Goal: Information Seeking & Learning: Learn about a topic

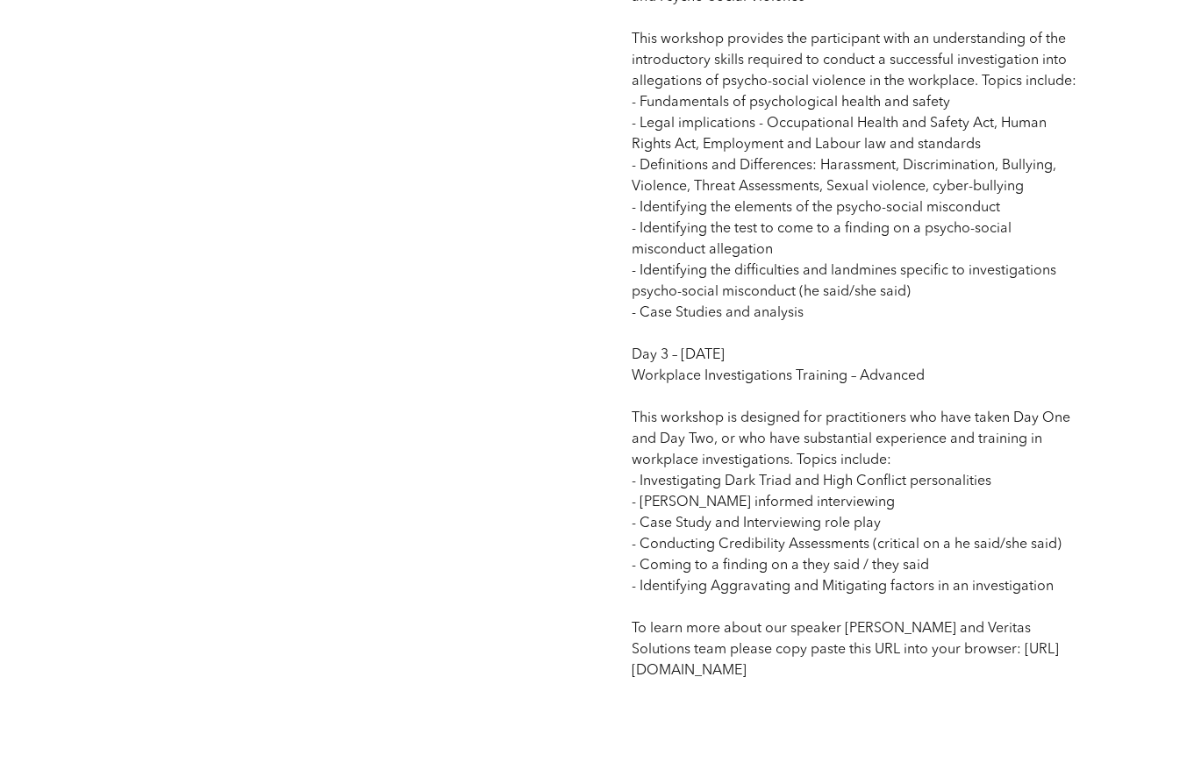
scroll to position [1929, 0]
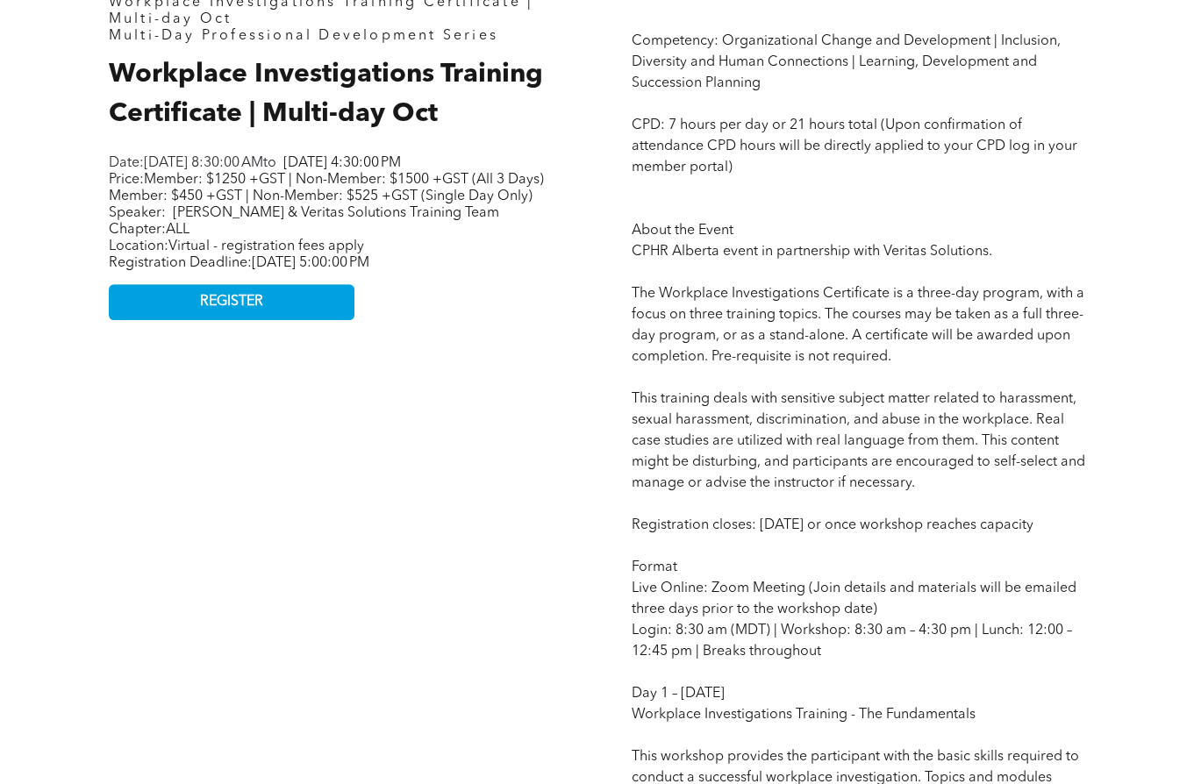
scroll to position [614, 0]
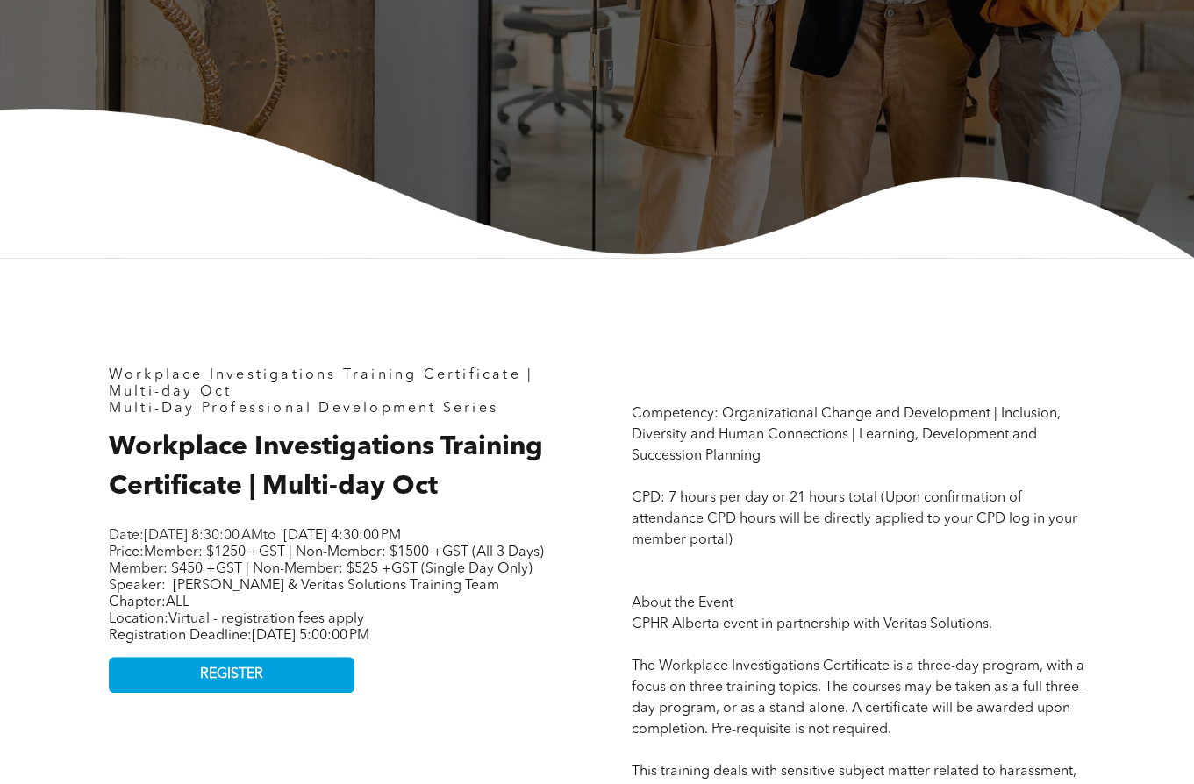
scroll to position [438, 0]
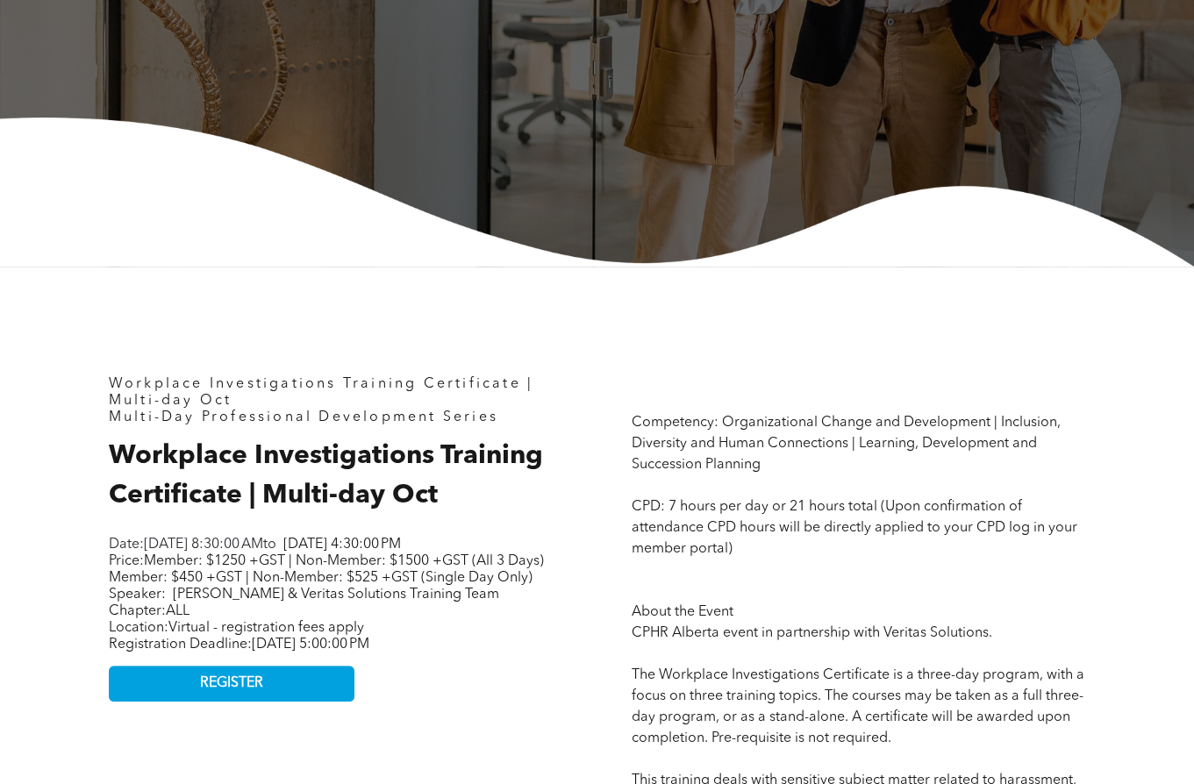
click at [282, 585] on span "Member: $1250 +GST | Non-Member: $1500 +GST (All 3 Days) Member: $450 +GST | No…" at bounding box center [326, 569] width 435 height 31
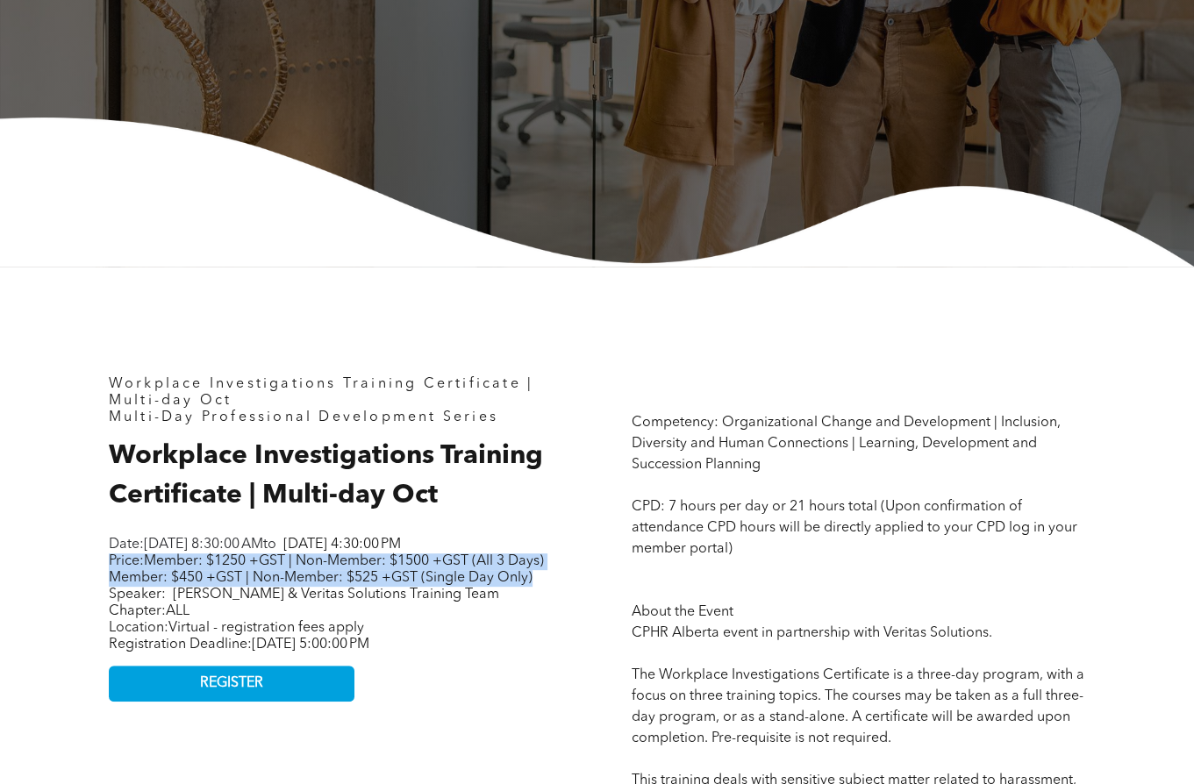
drag, startPoint x: 110, startPoint y: 584, endPoint x: 203, endPoint y: 616, distance: 98.5
click at [203, 603] on p "Price: Member: $1250 +GST | Non-Member: $1500 +GST (All 3 Days) Member: $450 +G…" at bounding box center [328, 578] width 438 height 50
click at [151, 574] on span "Member: $1250 +GST | Non-Member: $1500 +GST (All 3 Days) Member: $450 +GST | No…" at bounding box center [326, 569] width 435 height 31
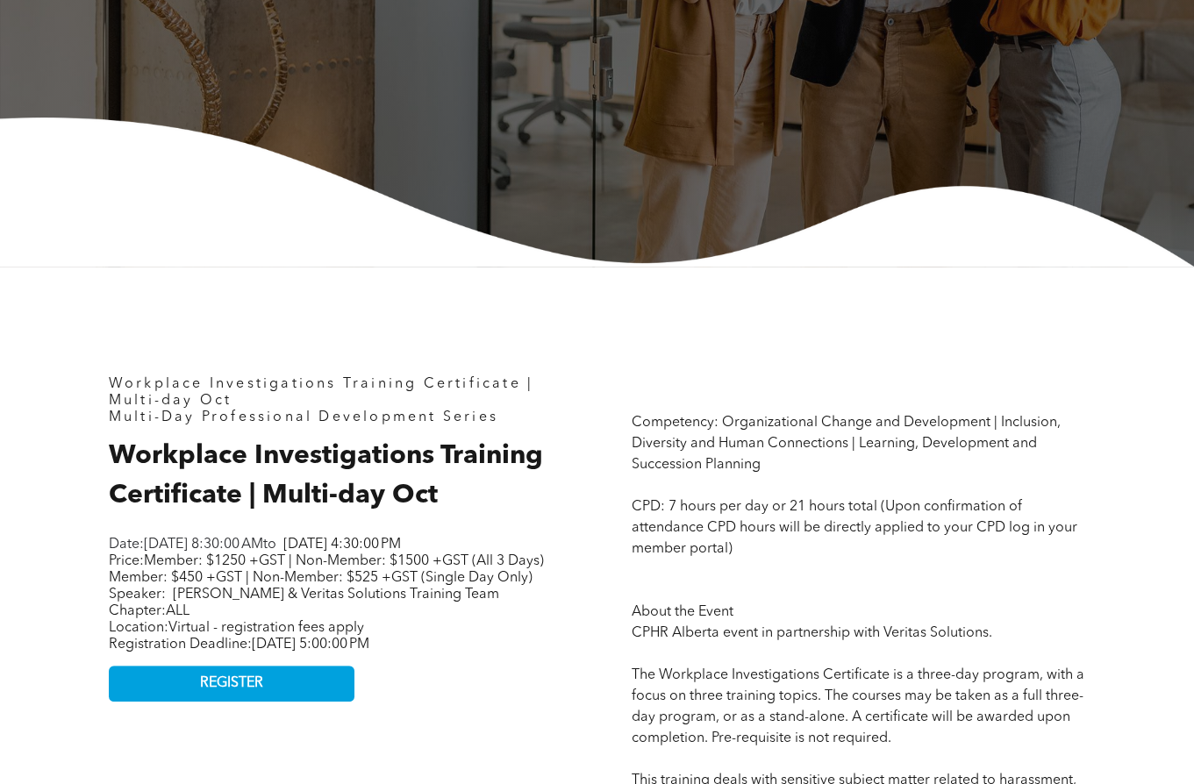
drag, startPoint x: 109, startPoint y: 582, endPoint x: 532, endPoint y: 685, distance: 435.8
click at [532, 655] on div "Date: Tuesday, October 7, 2025, 8:30:00 AM to Thursday, October 9, 2025, 4:30:0…" at bounding box center [328, 595] width 438 height 120
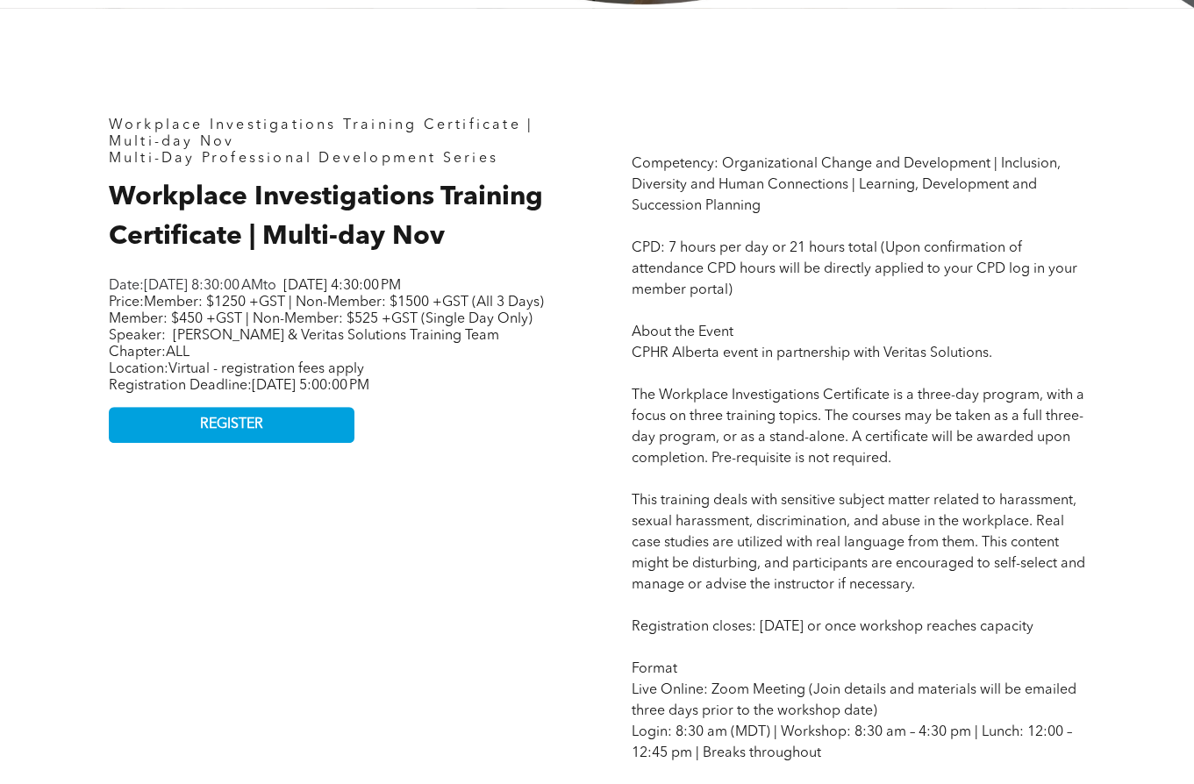
scroll to position [702, 0]
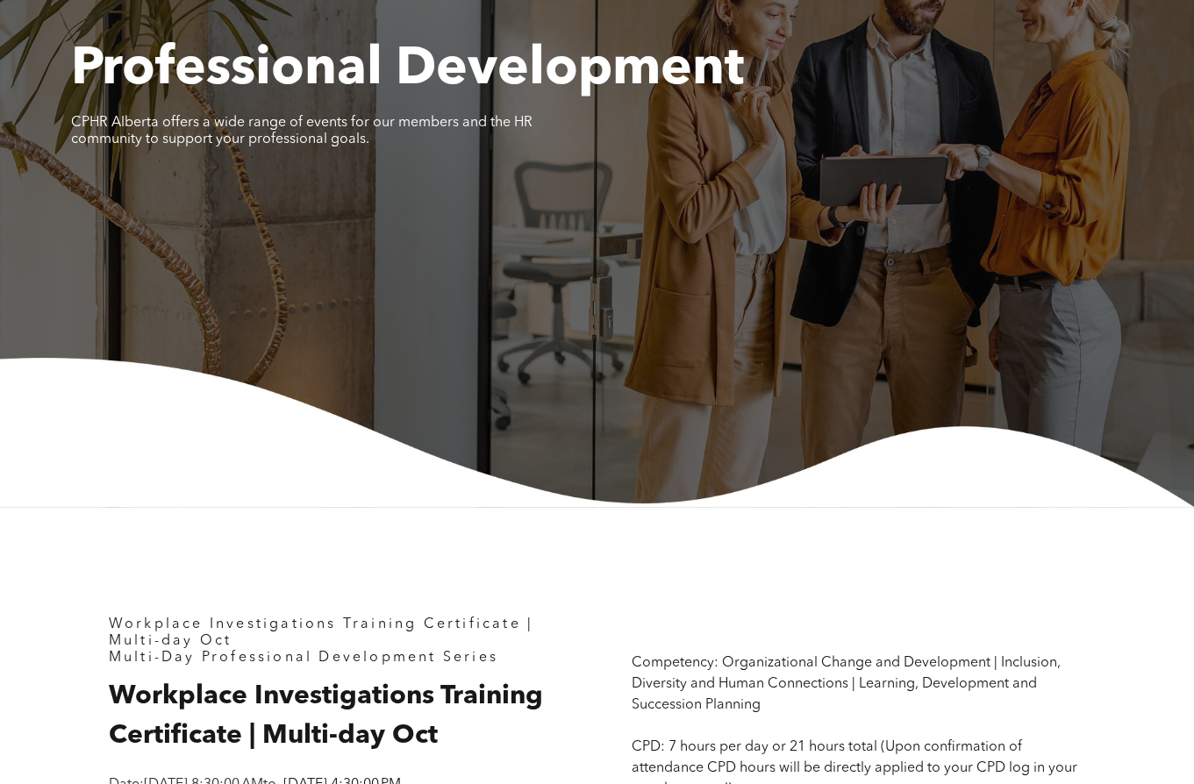
scroll to position [438, 0]
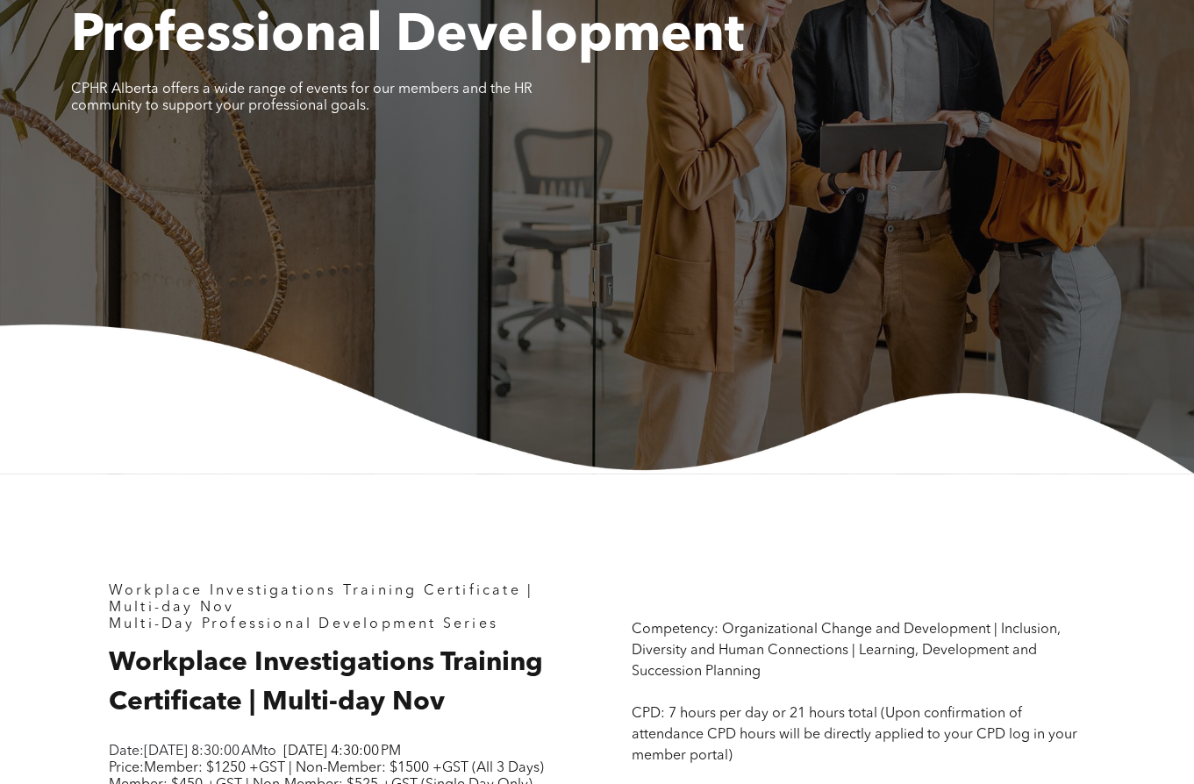
scroll to position [351, 0]
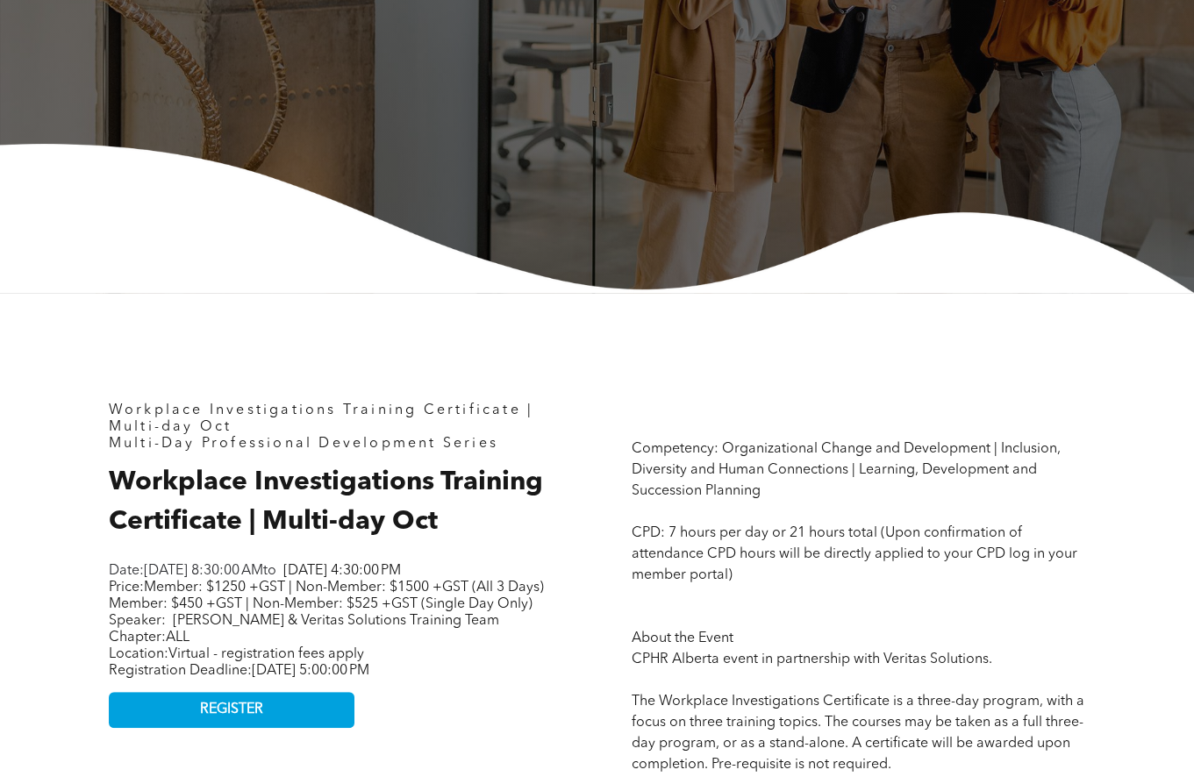
scroll to position [438, 0]
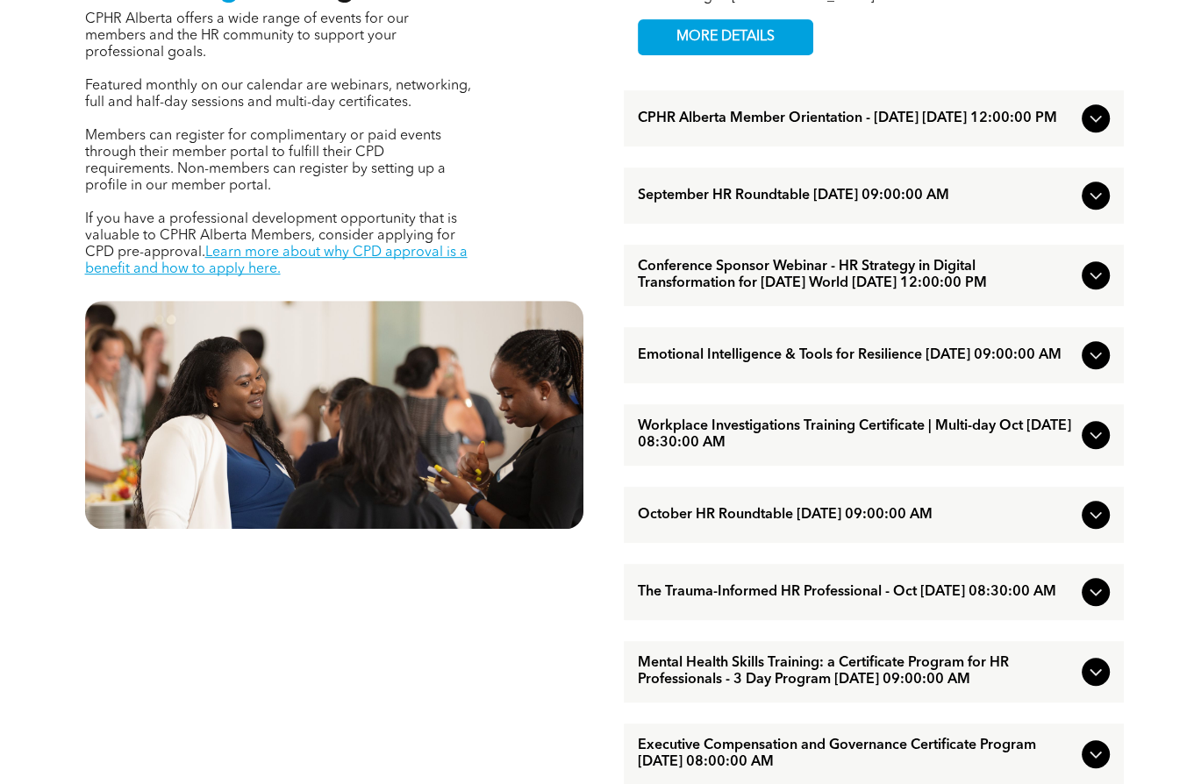
scroll to position [789, 0]
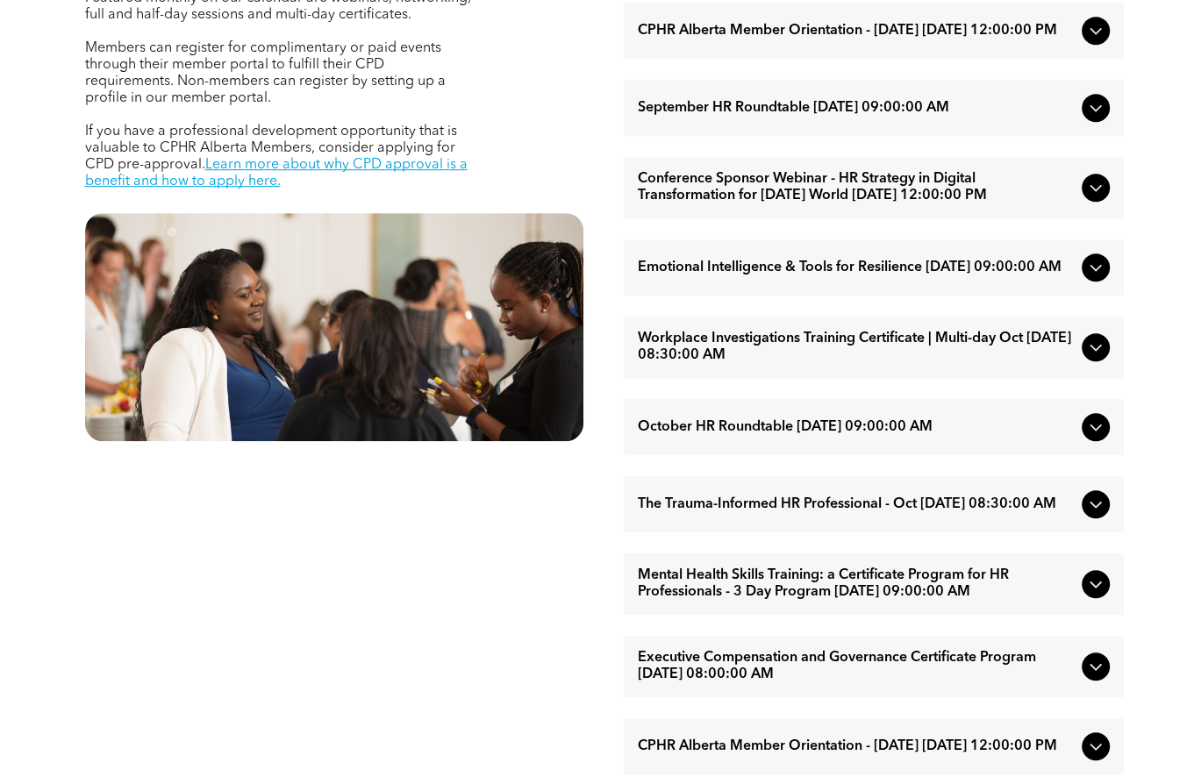
click at [794, 364] on span "Workplace Investigations Training Certificate | Multi-day Oct [DATE] 08:30:00 AM" at bounding box center [856, 347] width 437 height 33
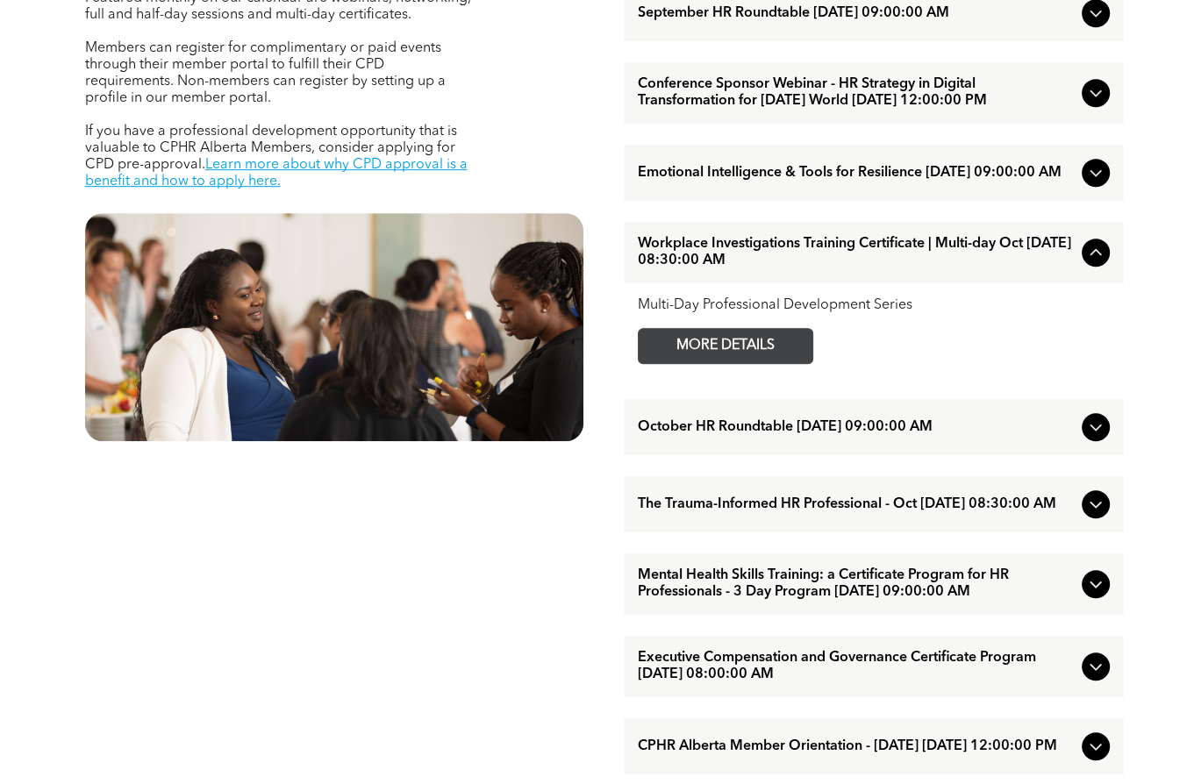
click at [794, 364] on link "MORE DETAILS" at bounding box center [725, 346] width 175 height 36
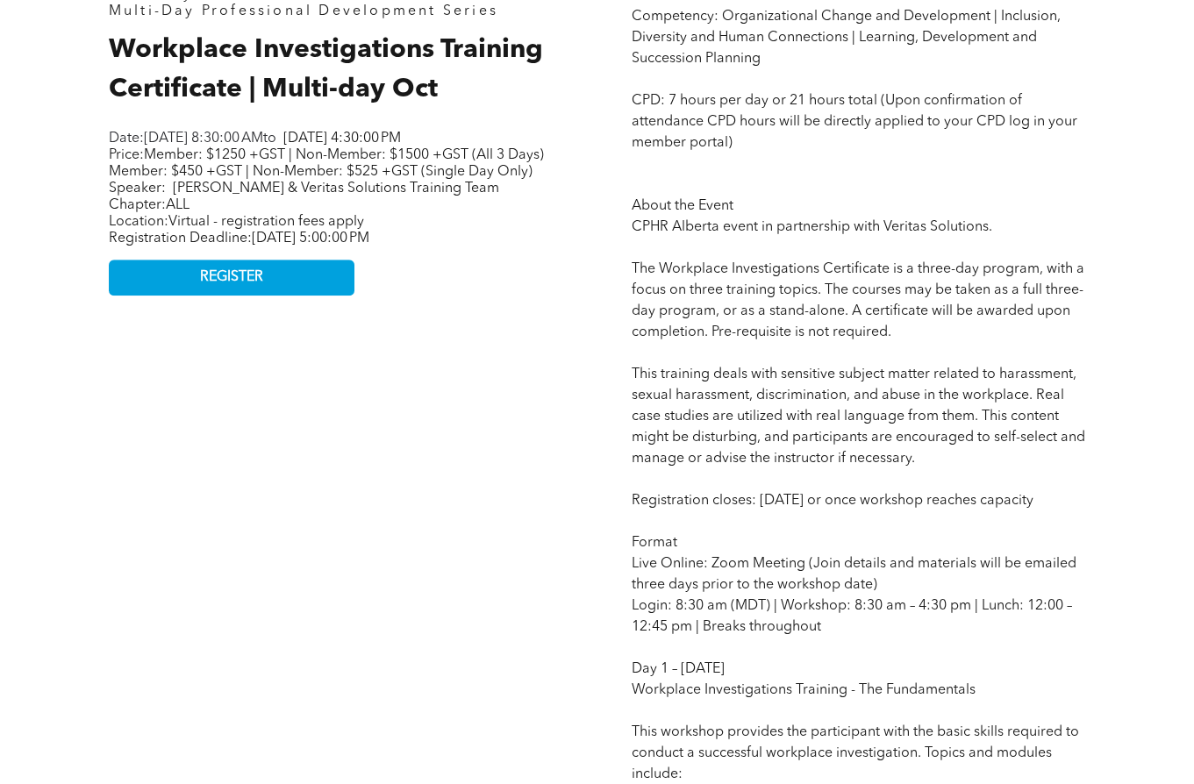
scroll to position [614, 0]
